Goal: Information Seeking & Learning: Learn about a topic

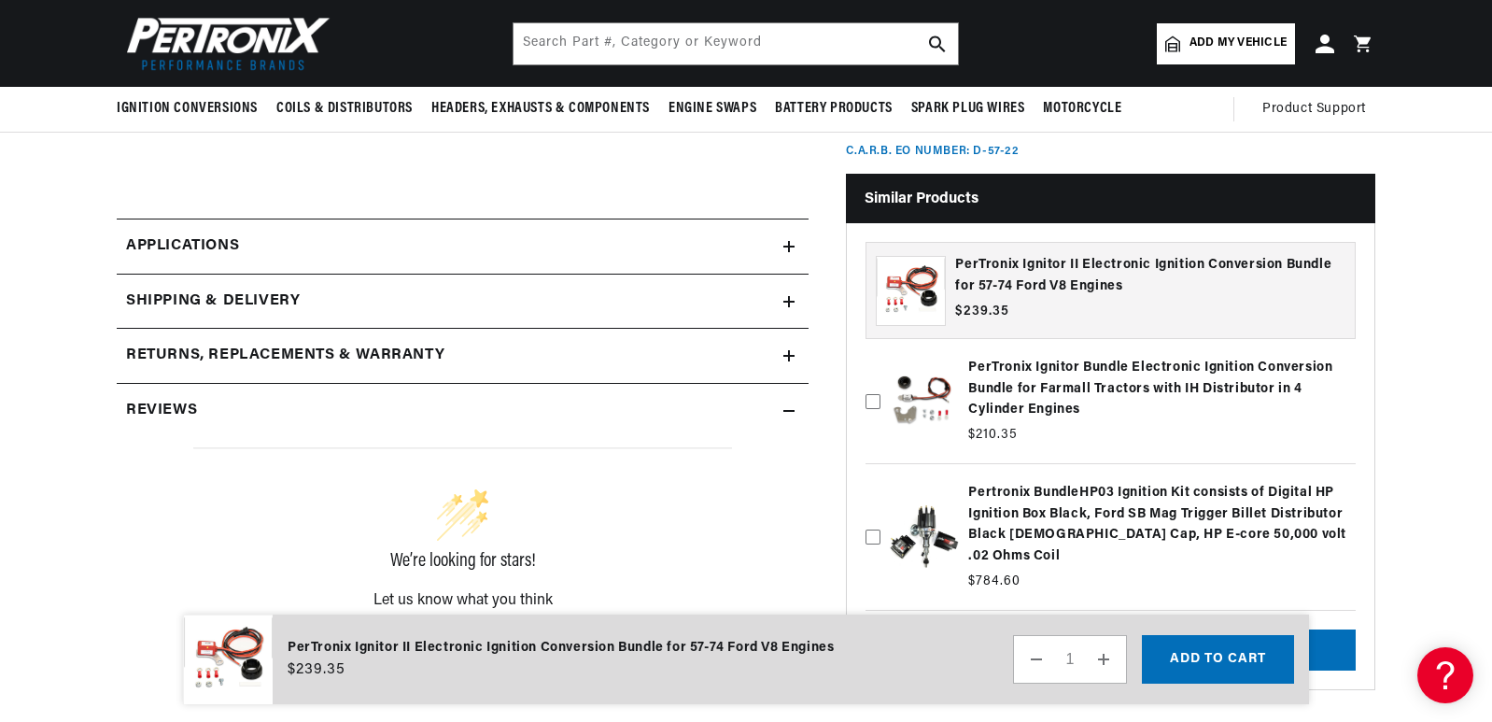
scroll to position [654, 0]
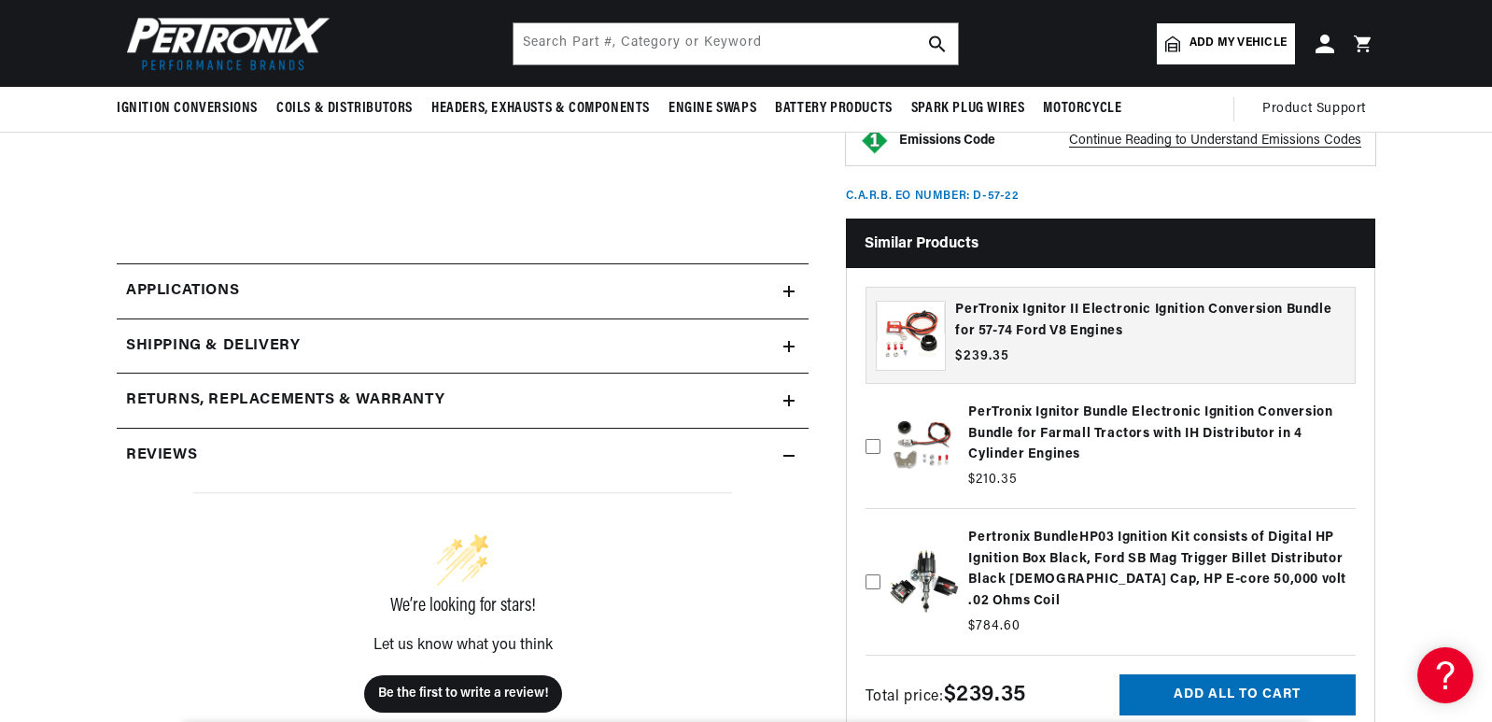
click at [751, 284] on link "Applications" at bounding box center [463, 291] width 692 height 56
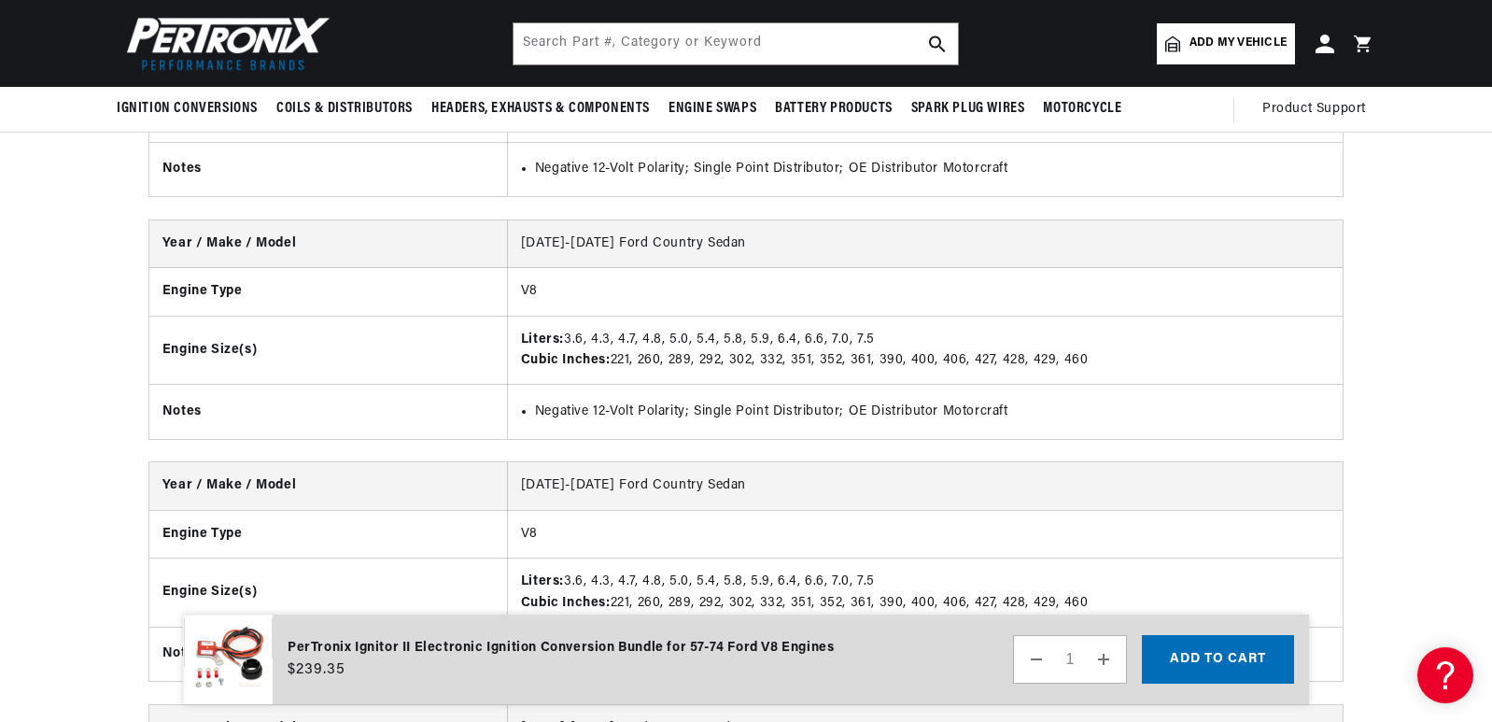
click at [1215, 47] on span "Add my vehicle" at bounding box center [1237, 44] width 97 height 18
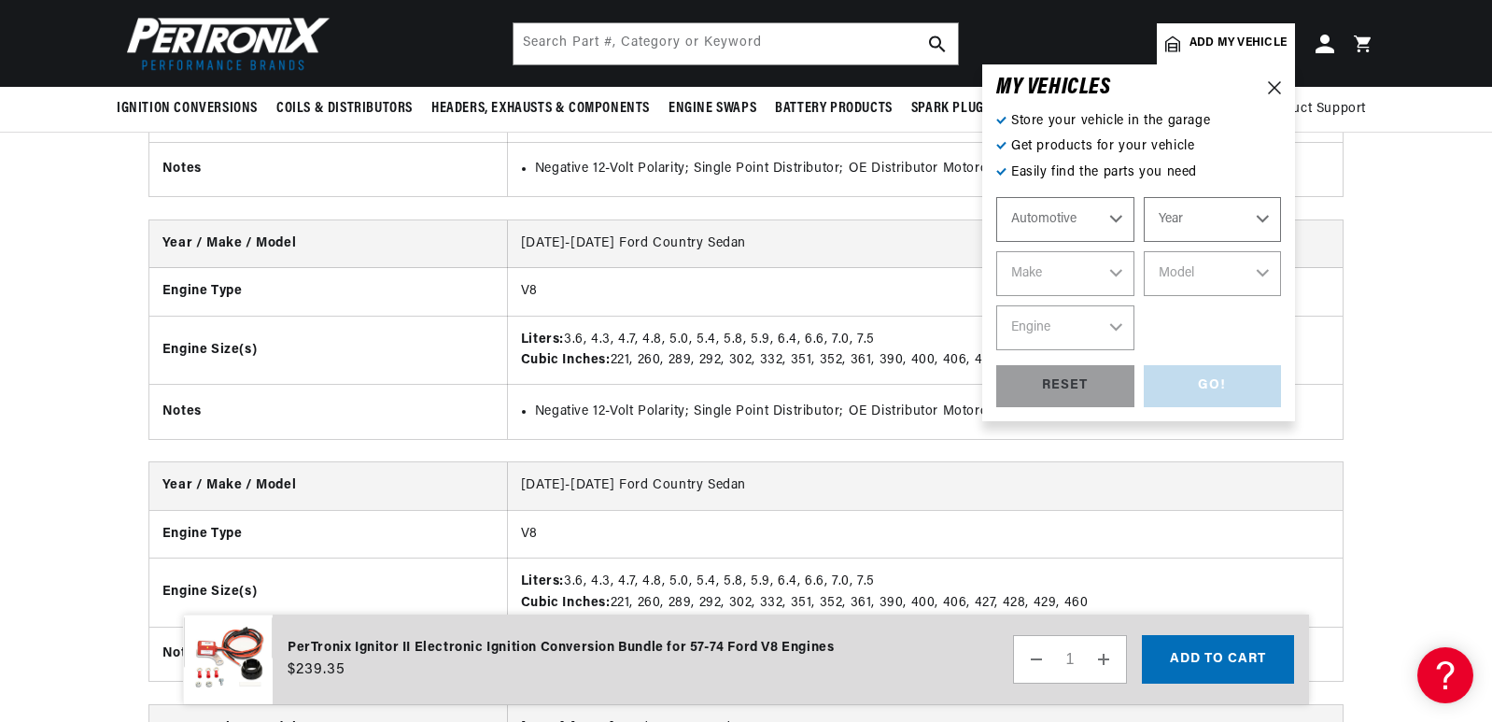
click at [1212, 215] on select "Year 2026 2025 2024 2023 2022 2021 2020 2019 2018 2017 2016 2015 2014 2013 2012…" at bounding box center [1213, 219] width 138 height 45
select select "1957"
click at [1144, 197] on select "Year 2026 2025 2024 2023 2022 2021 2020 2019 2018 2017 2016 2015 2014 2013 2012…" at bounding box center [1213, 219] width 138 height 45
select select "1957"
click at [1080, 284] on select "Make Alfa Romeo Aston Martin Austin Healey Buick Cadillac Chevrolet Chrysler Do…" at bounding box center [1065, 273] width 138 height 45
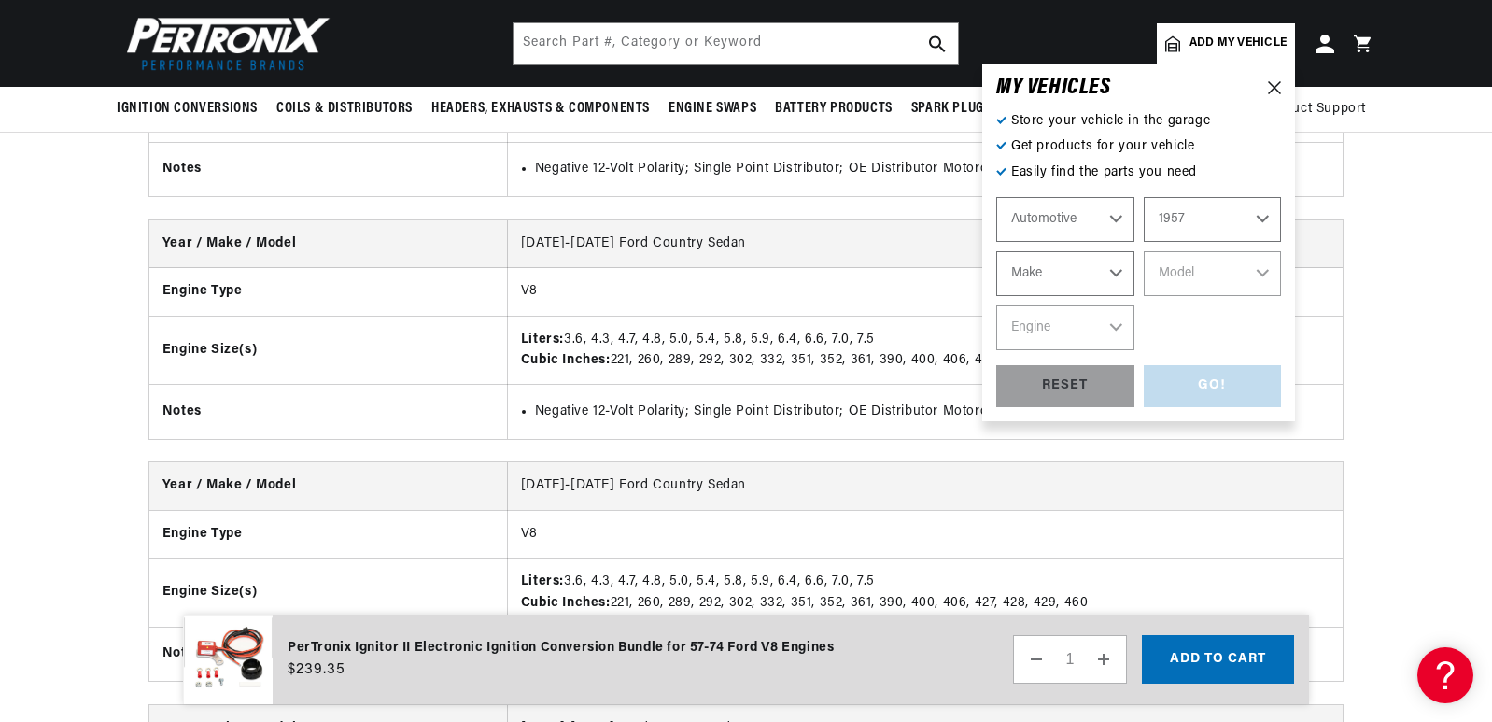
select select "Ford"
click at [996, 251] on select "Make Alfa Romeo Aston Martin Austin Healey Buick Cadillac Chevrolet Chrysler Do…" at bounding box center [1065, 273] width 138 height 45
select select "Ford"
click at [1192, 274] on select "Model Club Country Sedan Country Squire Courier Sedan Delivery Custom Custom 30…" at bounding box center [1213, 273] width 138 height 45
select select "Thunderbird"
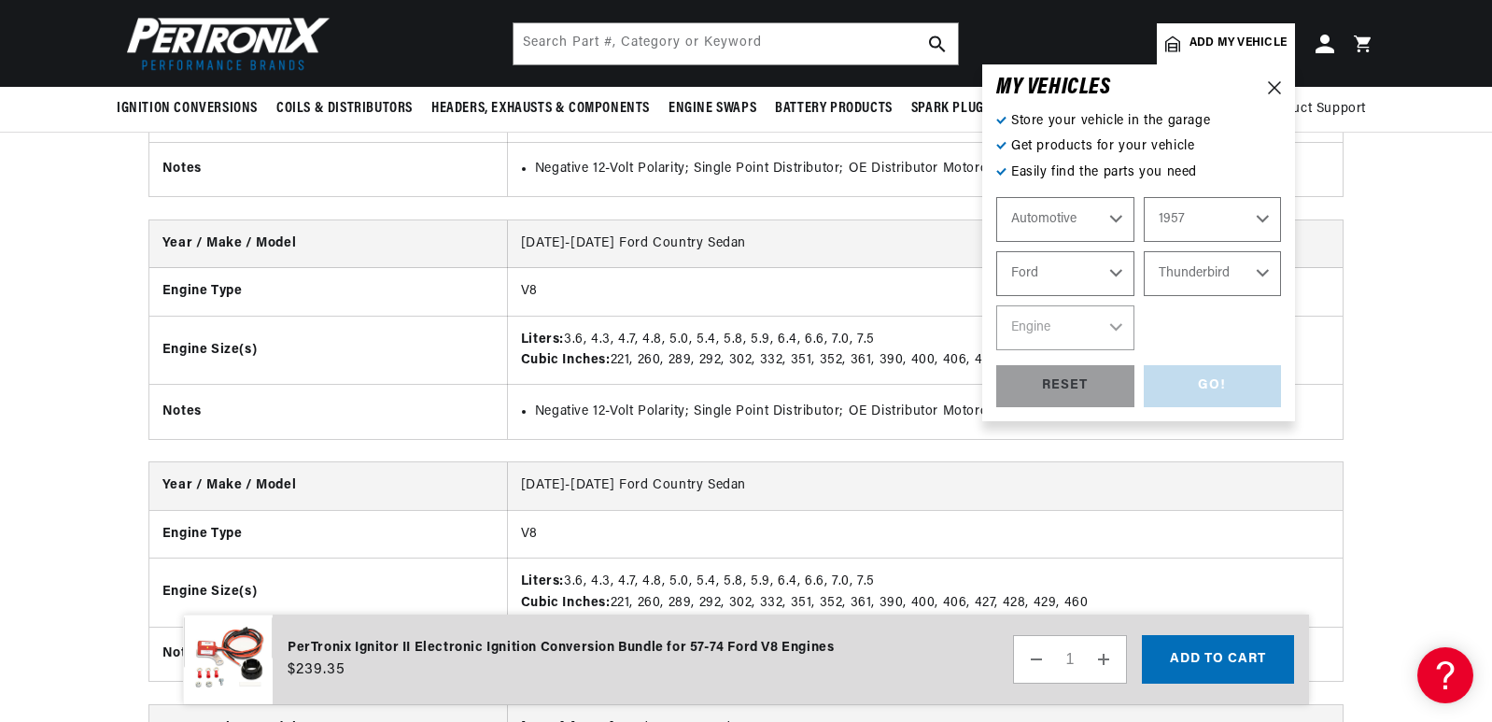
click at [1144, 251] on select "Model Club Country Sedan Country Squire Courier Sedan Delivery Custom Custom 30…" at bounding box center [1213, 273] width 138 height 45
select select "Thunderbird"
click at [1068, 327] on select "Engine 4.8L 5.4L 5.8L" at bounding box center [1065, 327] width 138 height 45
click at [1062, 341] on select "Engine 4.8L 5.4L 5.8L" at bounding box center [1065, 327] width 138 height 45
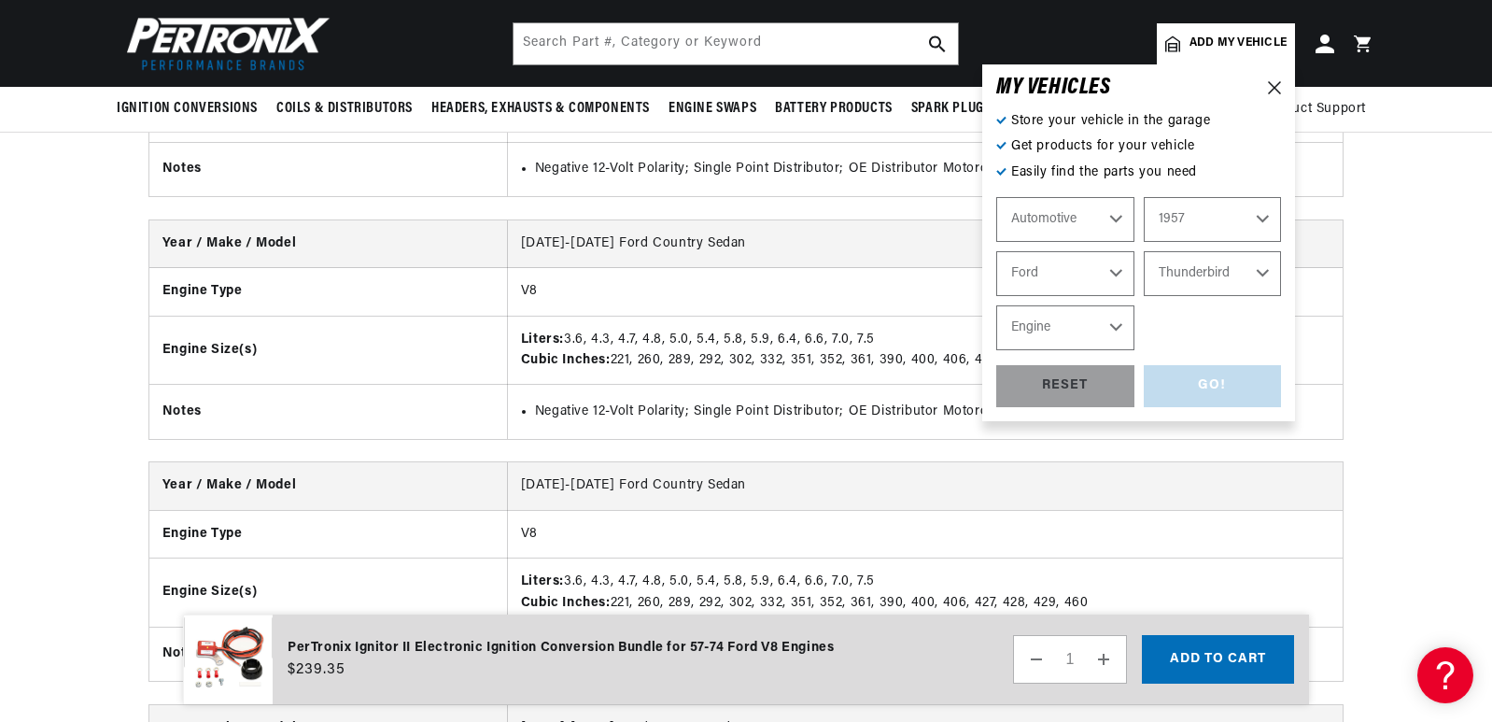
select select "5.4L"
click at [996, 305] on select "Engine 4.8L 5.4L 5.8L" at bounding box center [1065, 327] width 138 height 45
select select "5.4L"
click at [1188, 382] on div "GO!" at bounding box center [1213, 386] width 138 height 42
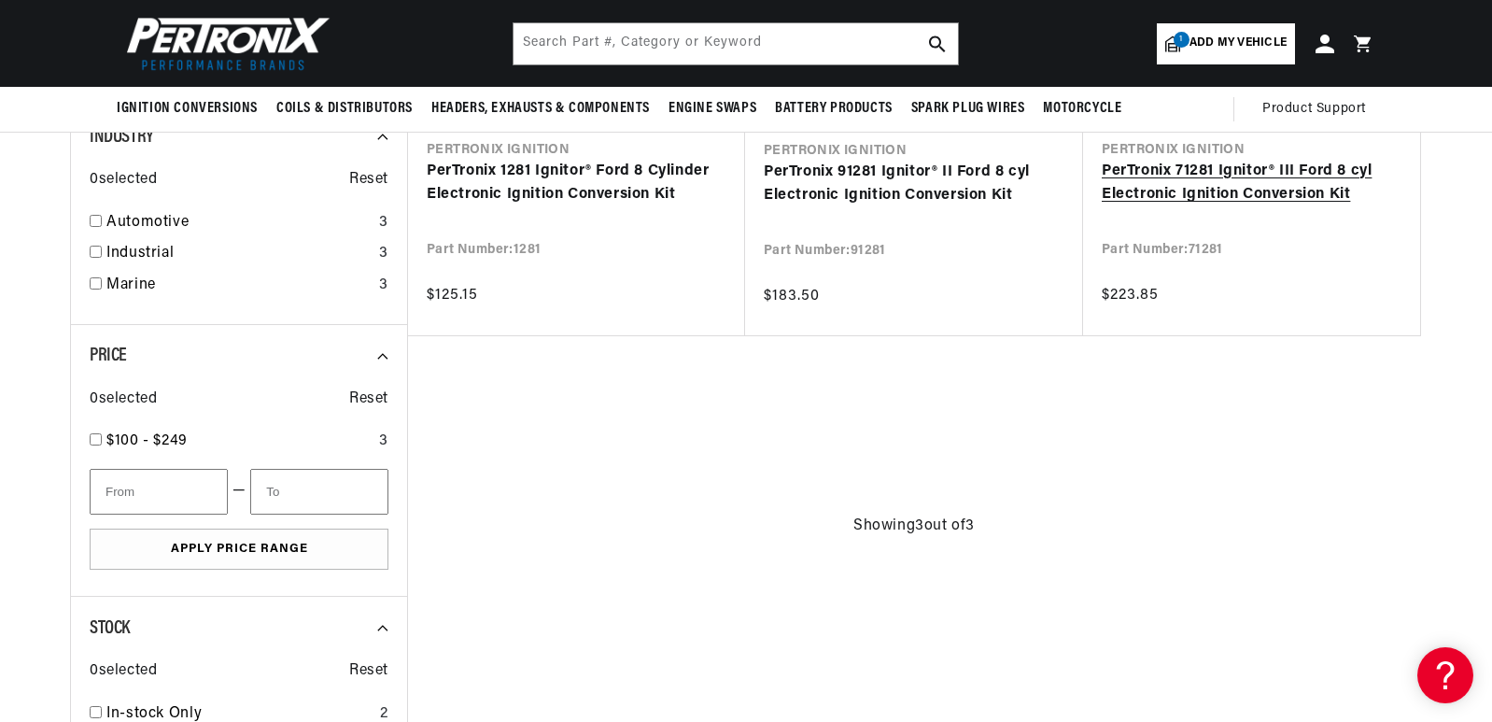
scroll to position [373, 0]
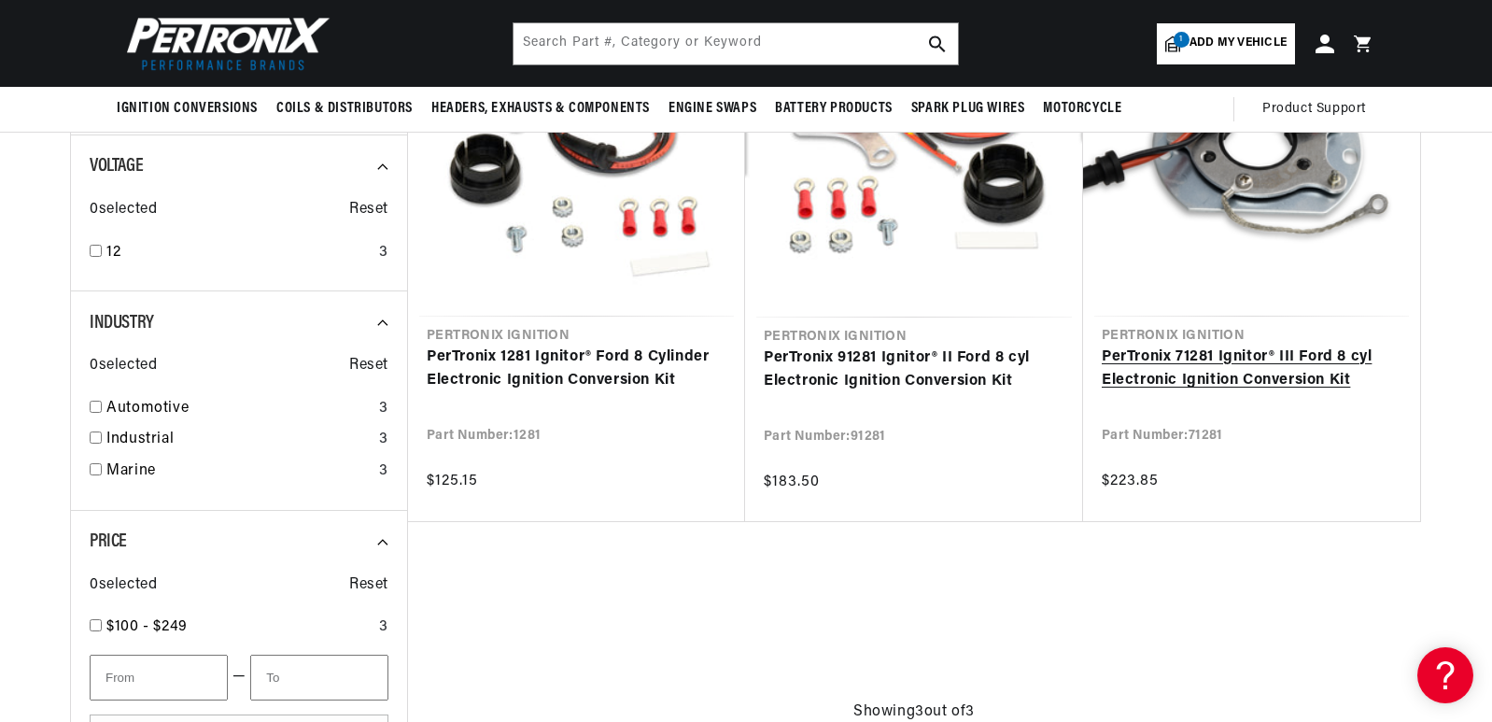
click at [1228, 369] on link "PerTronix 71281 Ignitor® III Ford 8 cyl Electronic Ignition Conversion Kit" at bounding box center [1252, 369] width 300 height 48
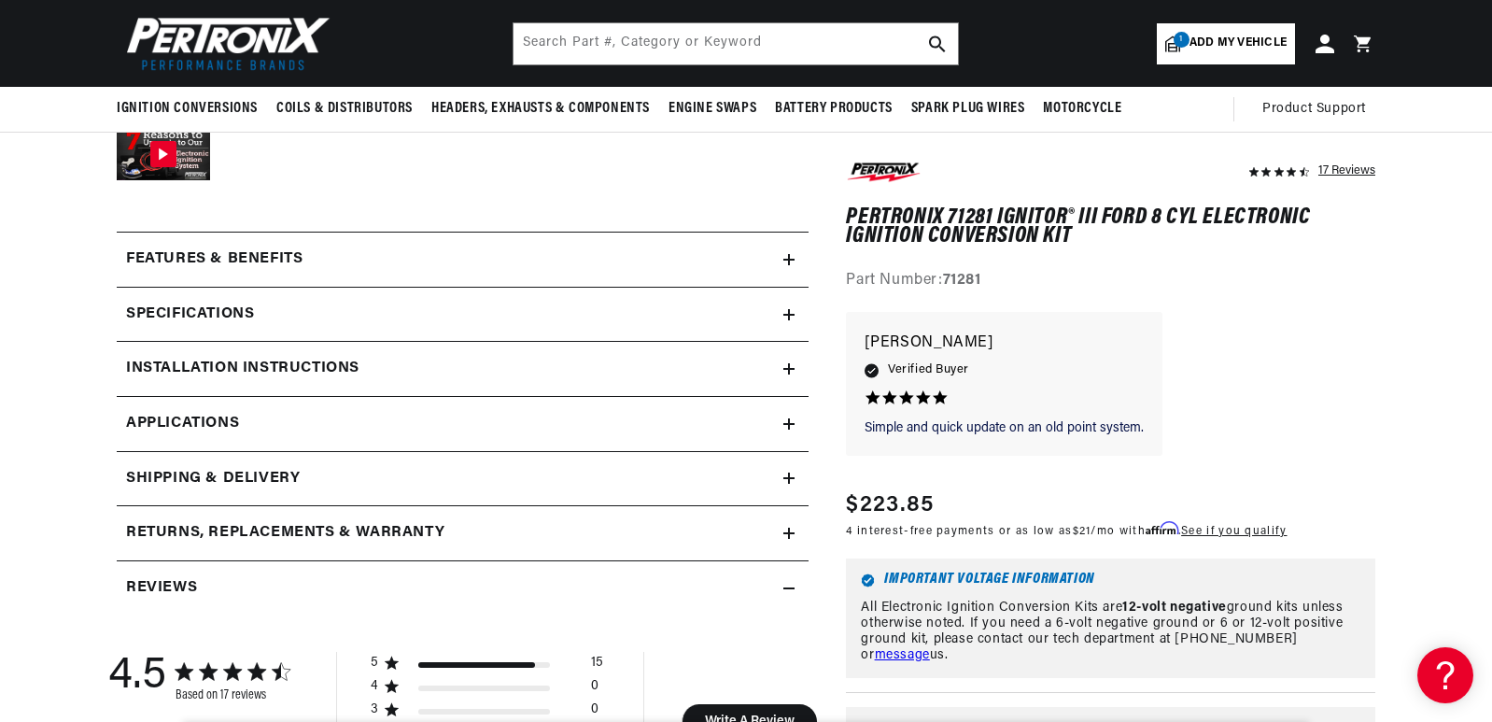
scroll to position [654, 0]
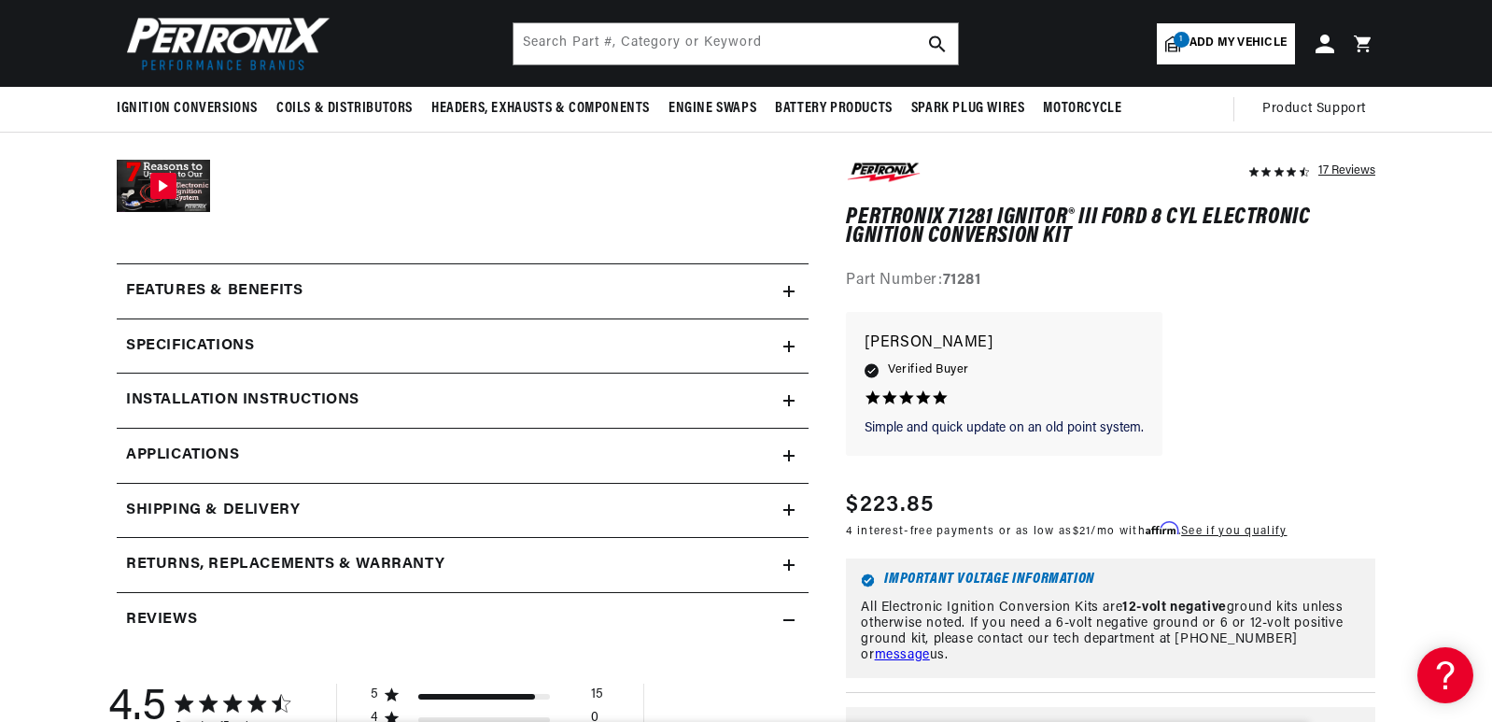
click at [656, 452] on link "Applications" at bounding box center [463, 456] width 692 height 55
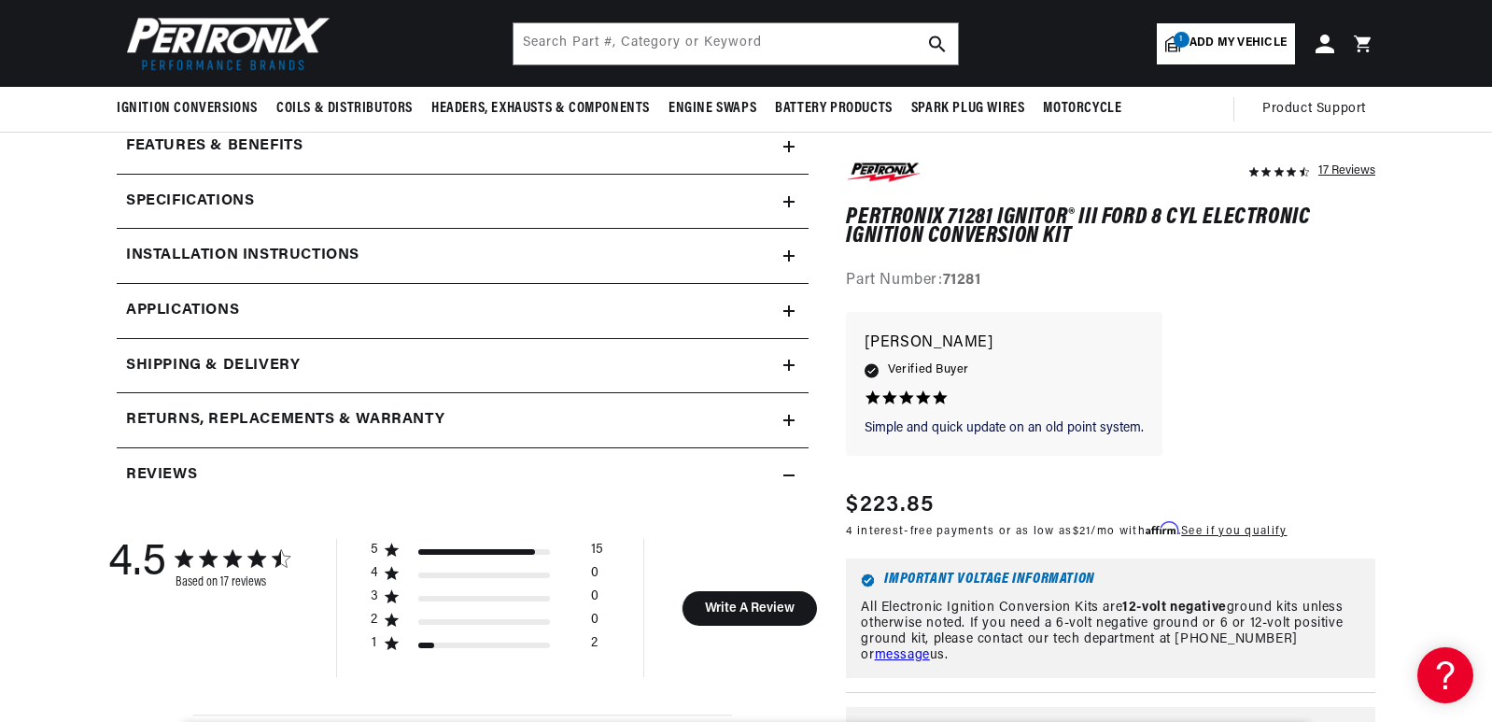
scroll to position [705, 0]
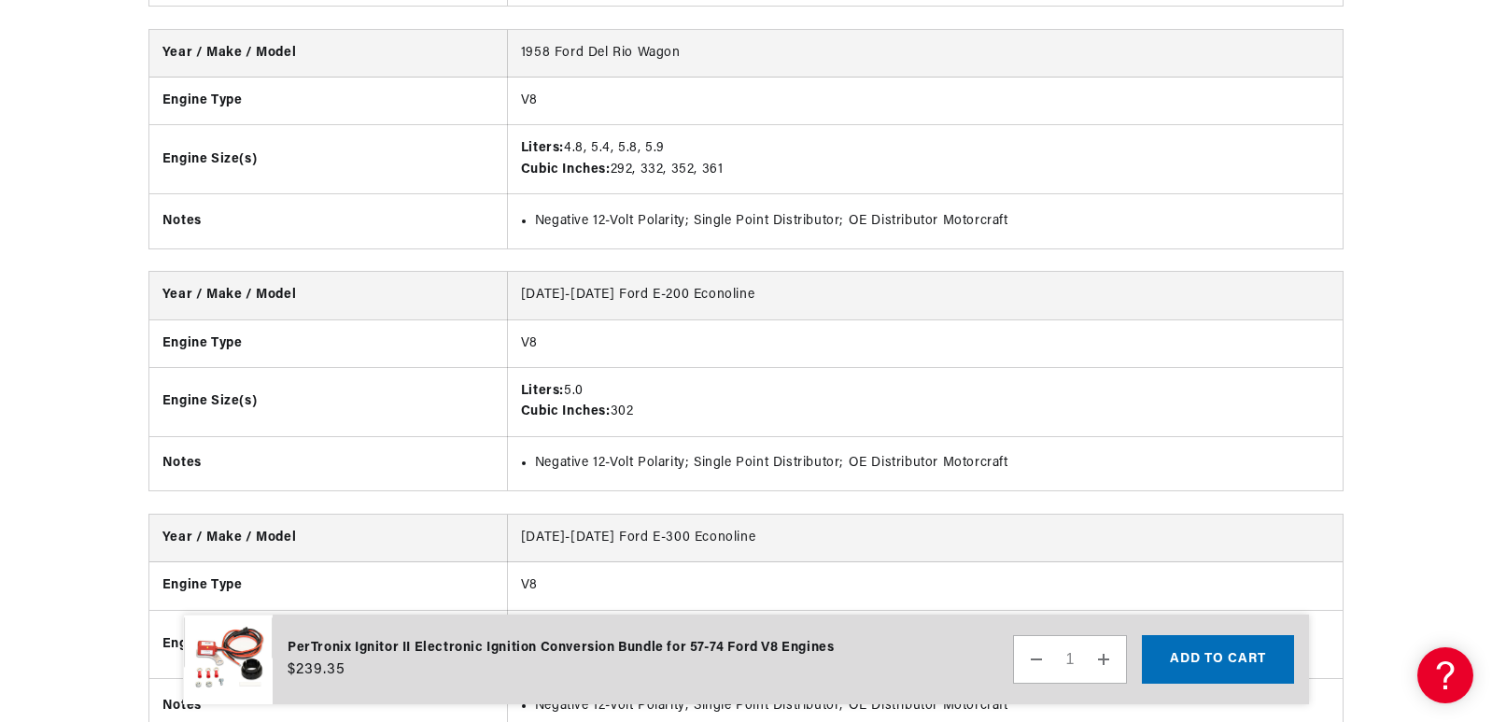
scroll to position [0, 566]
drag, startPoint x: 1491, startPoint y: 90, endPoint x: 1493, endPoint y: 169, distance: 79.4
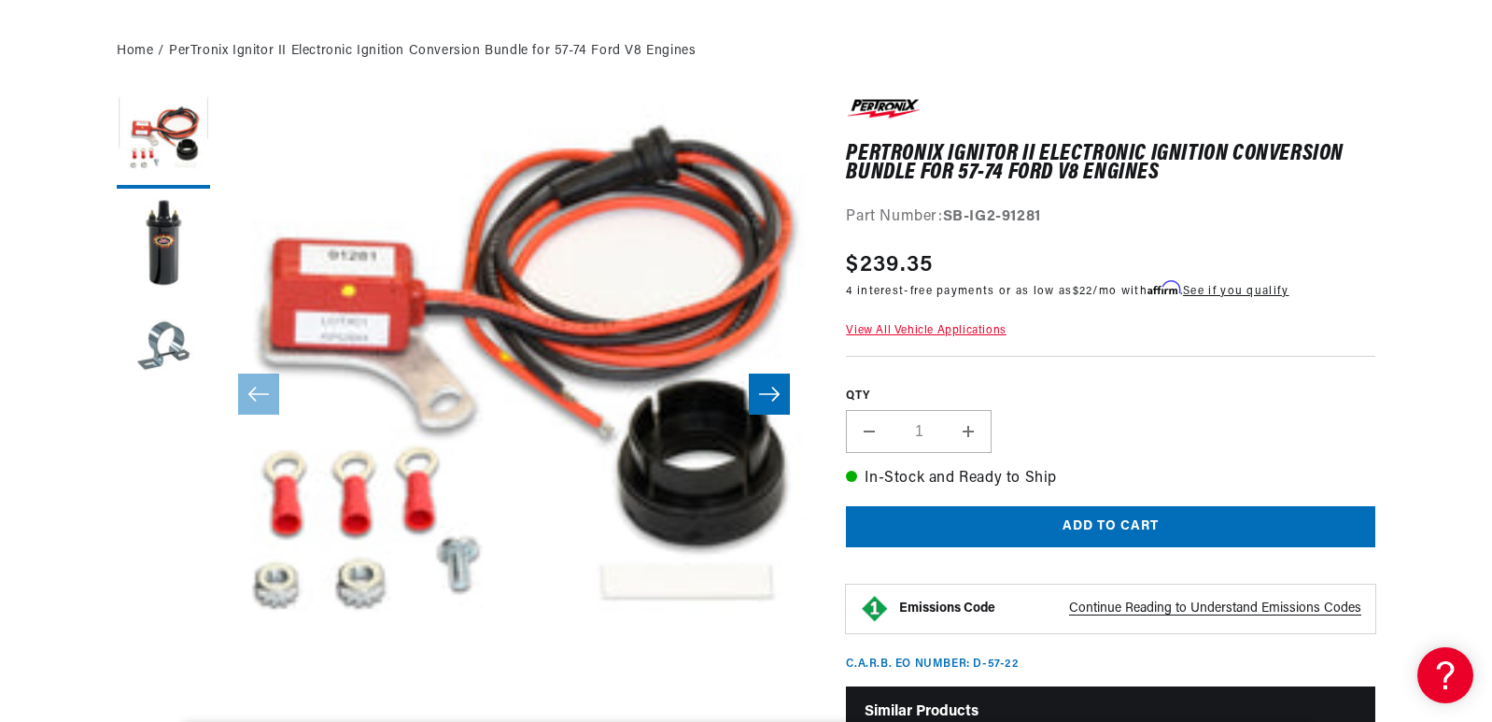
scroll to position [187, 0]
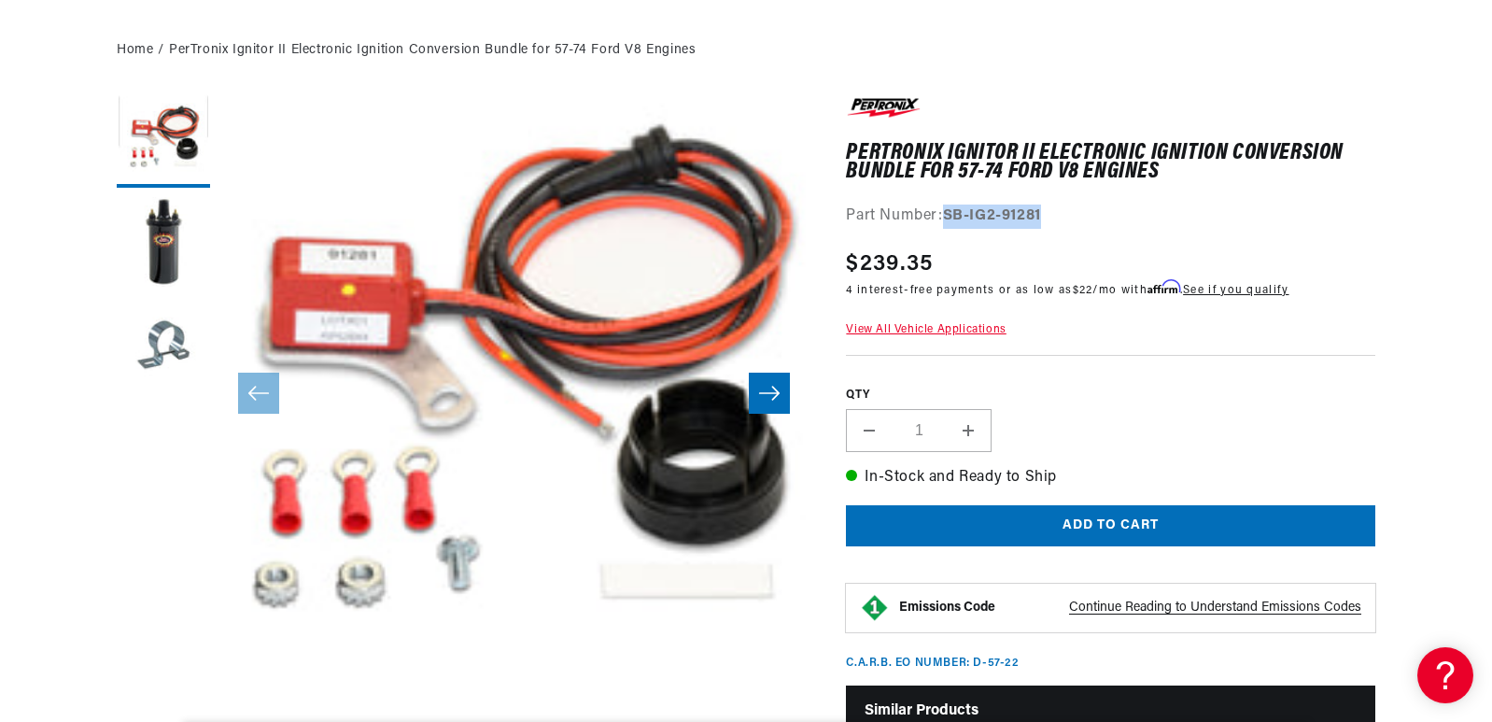
drag, startPoint x: 1047, startPoint y: 214, endPoint x: 947, endPoint y: 216, distance: 99.9
click at [947, 216] on div "Part Number: SB-IG2-91281" at bounding box center [1110, 216] width 529 height 24
copy strong "SB-IG2-91281"
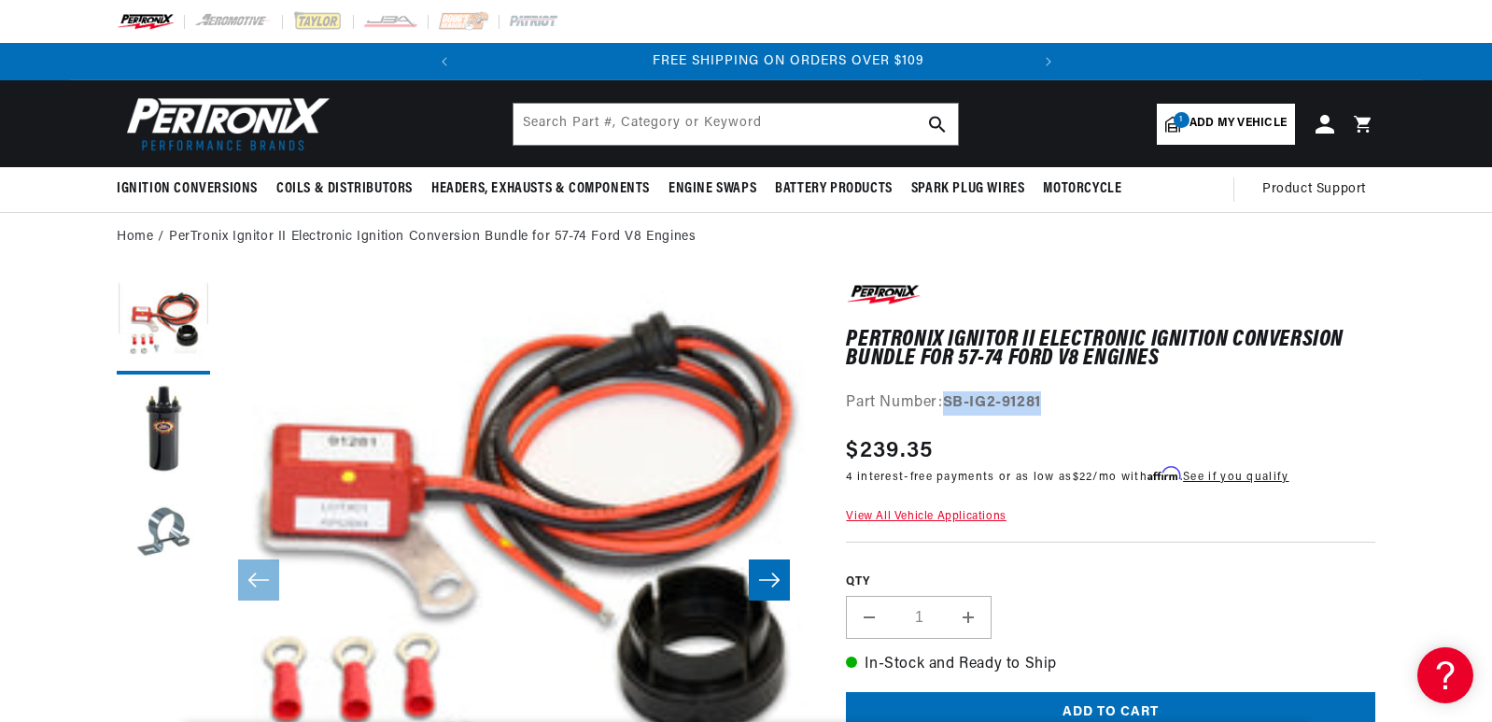
scroll to position [0, 566]
click at [186, 436] on button "Load image 2 in gallery view" at bounding box center [163, 430] width 93 height 93
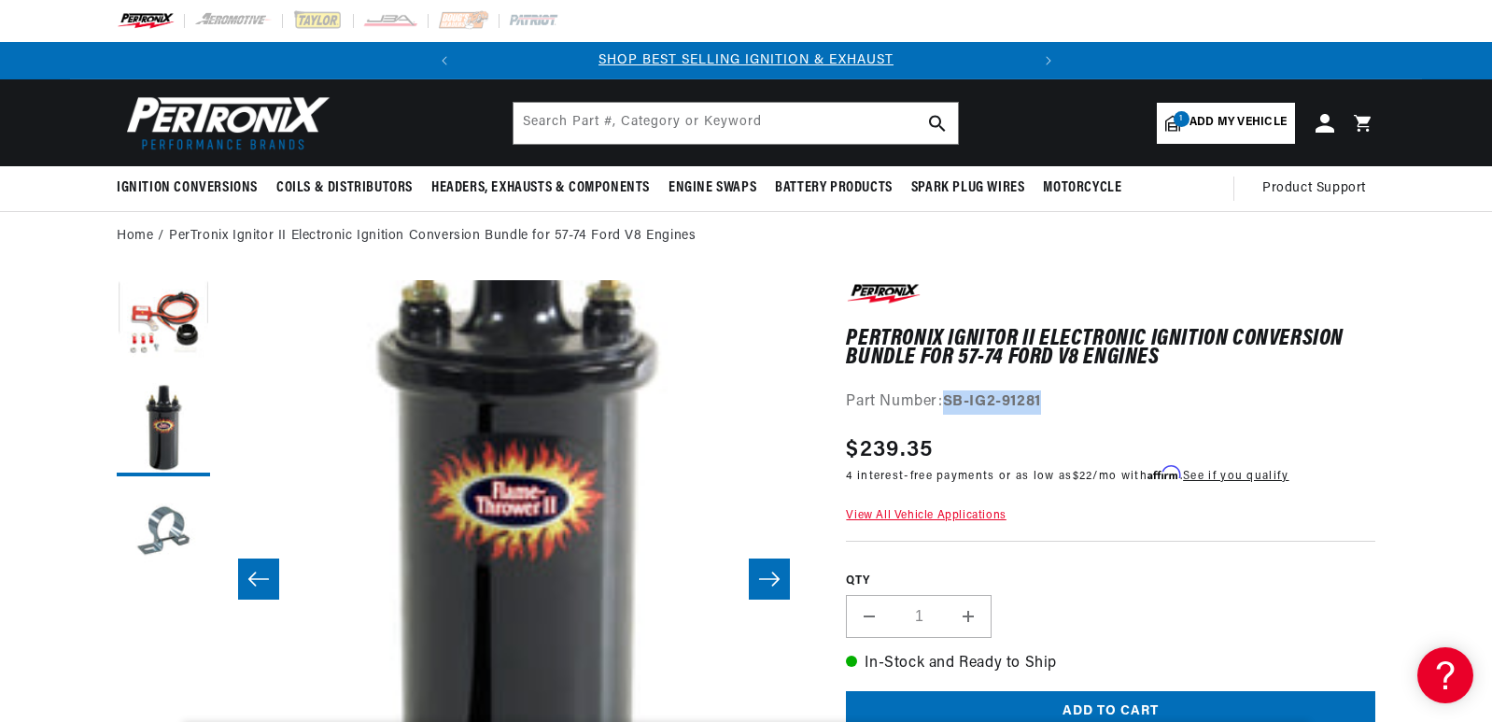
scroll to position [0, 0]
